Goal: Information Seeking & Learning: Find specific fact

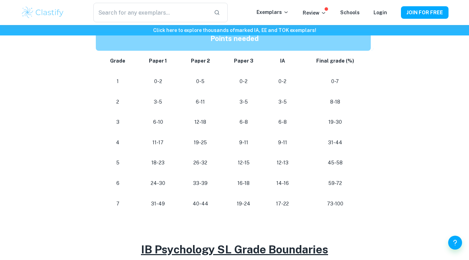
scroll to position [369, 0]
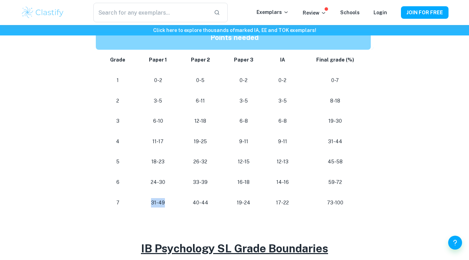
drag, startPoint x: 152, startPoint y: 203, endPoint x: 169, endPoint y: 203, distance: 17.4
click at [169, 203] on p "31-49" at bounding box center [158, 202] width 31 height 9
drag, startPoint x: 189, startPoint y: 202, endPoint x: 216, endPoint y: 206, distance: 26.7
click at [216, 206] on p "40-44" at bounding box center [200, 202] width 32 height 9
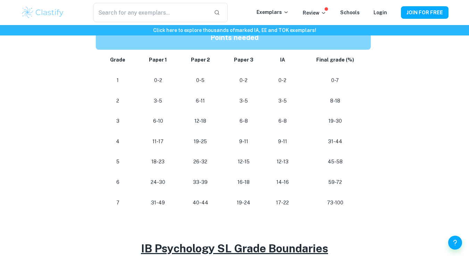
click at [202, 189] on td "33-39" at bounding box center [200, 182] width 43 height 20
drag, startPoint x: 239, startPoint y: 159, endPoint x: 259, endPoint y: 161, distance: 19.9
click at [259, 161] on p "12-15" at bounding box center [243, 161] width 32 height 9
drag, startPoint x: 194, startPoint y: 160, endPoint x: 219, endPoint y: 185, distance: 35.6
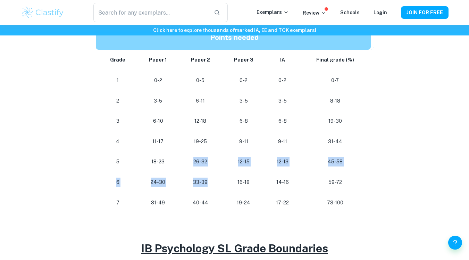
click at [219, 185] on tbody "Grade Paper 1 Paper 2 Paper 3 IA Final grade (%) 1 0-2 0-5 0-2 0-2 0-7 2 3-5 6-…" at bounding box center [235, 131] width 278 height 163
click at [219, 185] on td "33-39" at bounding box center [200, 182] width 43 height 20
drag, startPoint x: 192, startPoint y: 162, endPoint x: 252, endPoint y: 164, distance: 60.8
click at [252, 164] on tr "[PHONE_NUMBER] [PHONE_NUMBER] 45-58" at bounding box center [235, 161] width 278 height 20
click at [154, 161] on p "18-23" at bounding box center [158, 161] width 31 height 9
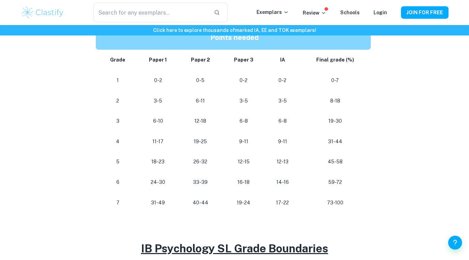
click at [158, 184] on p "24-30" at bounding box center [158, 181] width 31 height 9
click at [153, 184] on p "24-30" at bounding box center [158, 181] width 31 height 9
drag, startPoint x: 145, startPoint y: 183, endPoint x: 215, endPoint y: 189, distance: 70.7
click at [215, 189] on tr "[PHONE_NUMBER] [PHONE_NUMBER] 59-72" at bounding box center [235, 182] width 278 height 20
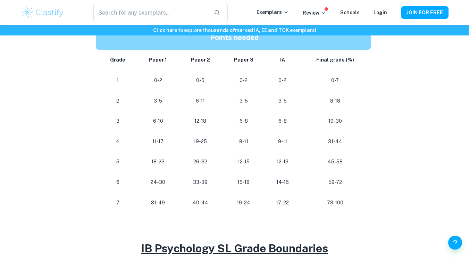
click at [188, 161] on p "26-32" at bounding box center [200, 161] width 32 height 9
